Goal: Transaction & Acquisition: Book appointment/travel/reservation

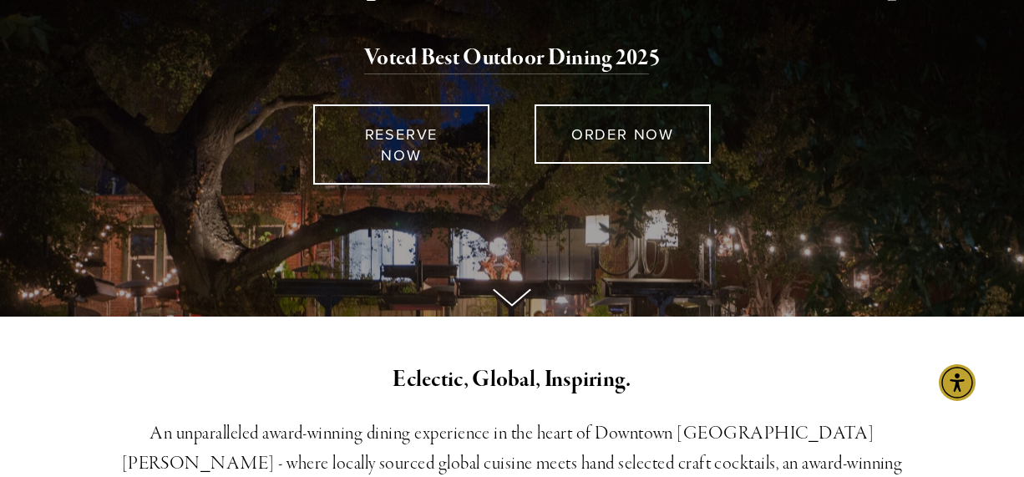
scroll to position [6, 0]
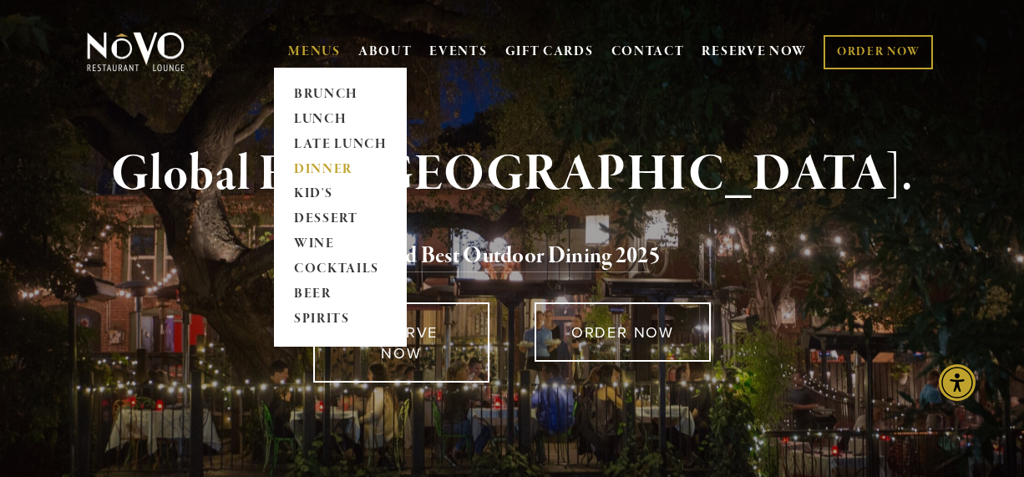
click at [309, 169] on link "DINNER" at bounding box center [340, 169] width 104 height 25
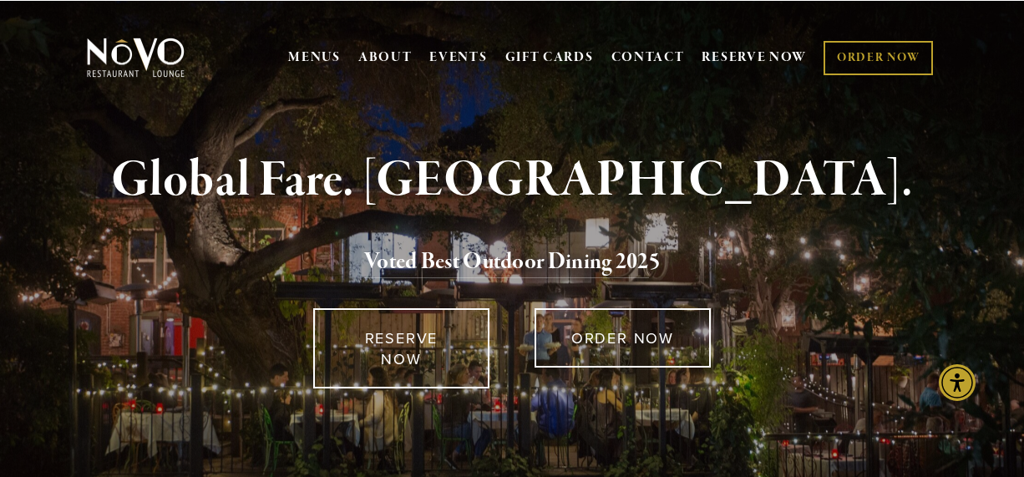
scroll to position [0, 0]
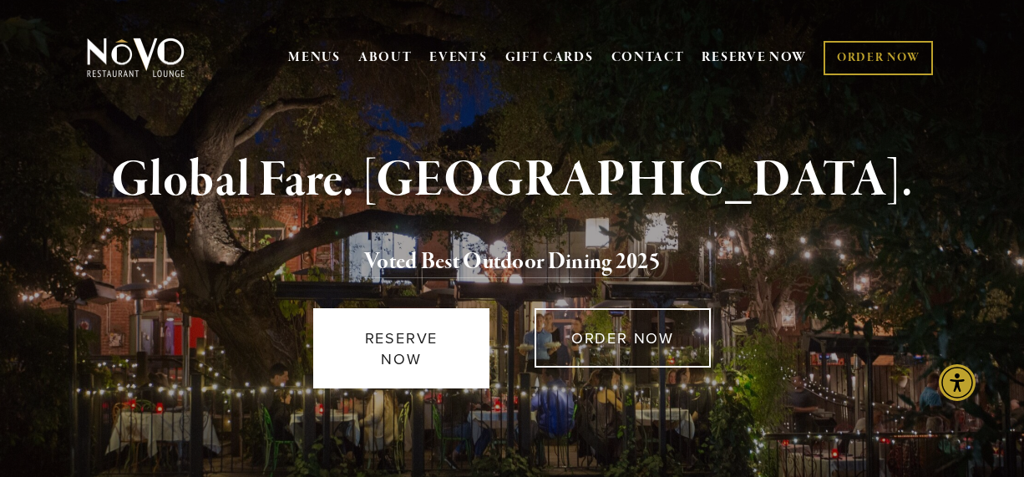
click at [389, 326] on link "RESERVE NOW" at bounding box center [401, 348] width 176 height 80
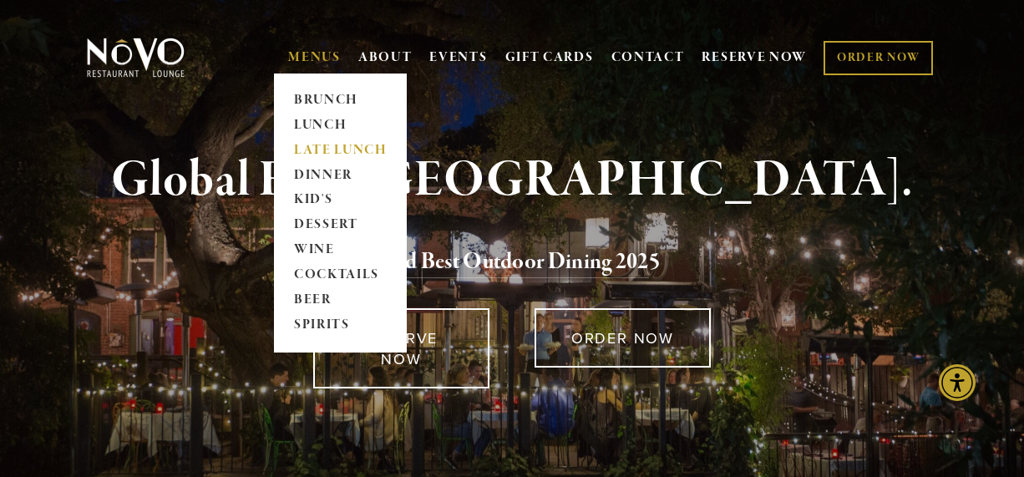
click at [317, 145] on link "LATE LUNCH" at bounding box center [340, 150] width 104 height 25
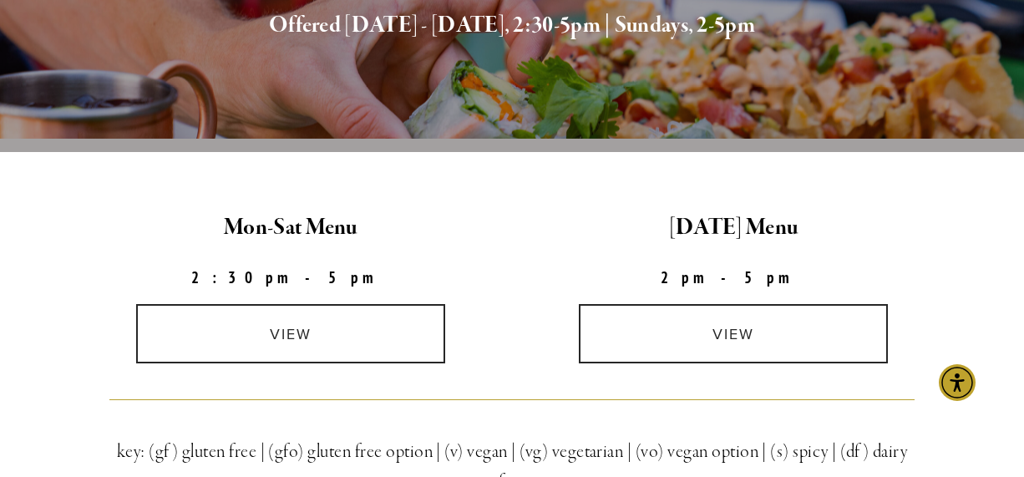
scroll to position [335, 0]
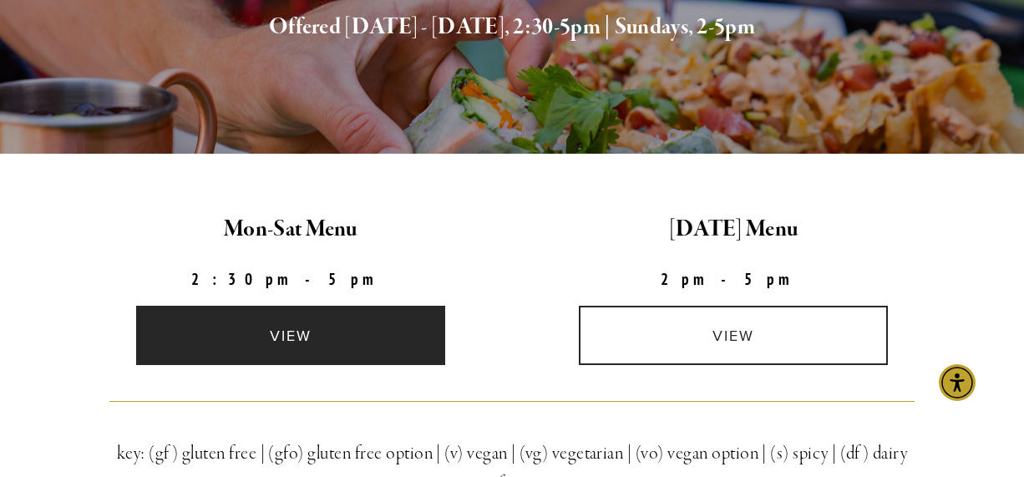
click at [363, 322] on link "view" at bounding box center [290, 335] width 309 height 59
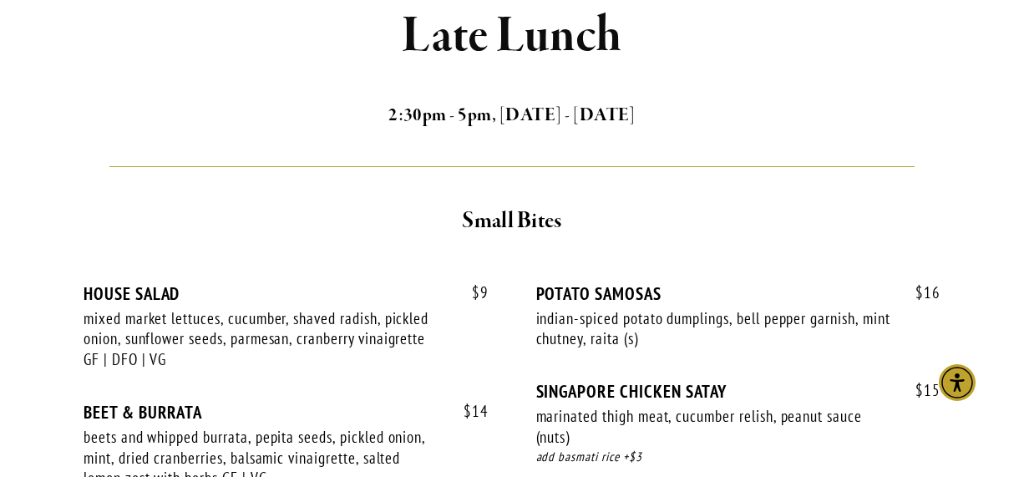
scroll to position [466, 0]
